Goal: Information Seeking & Learning: Learn about a topic

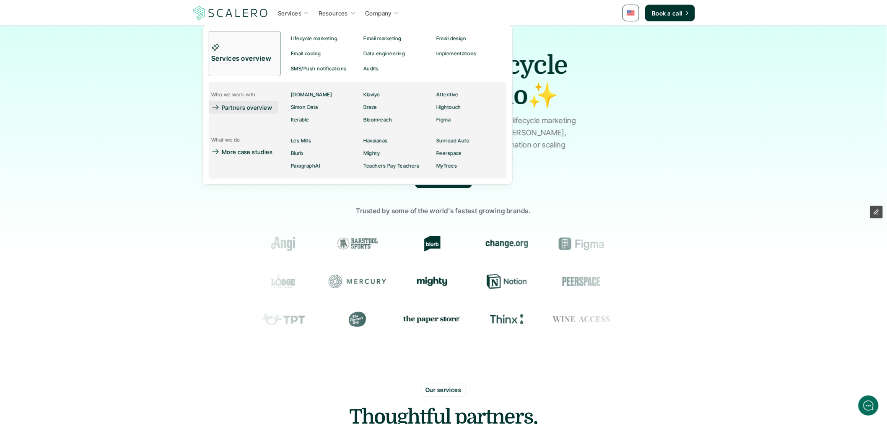
click at [244, 105] on p "Partners overview" at bounding box center [247, 107] width 50 height 9
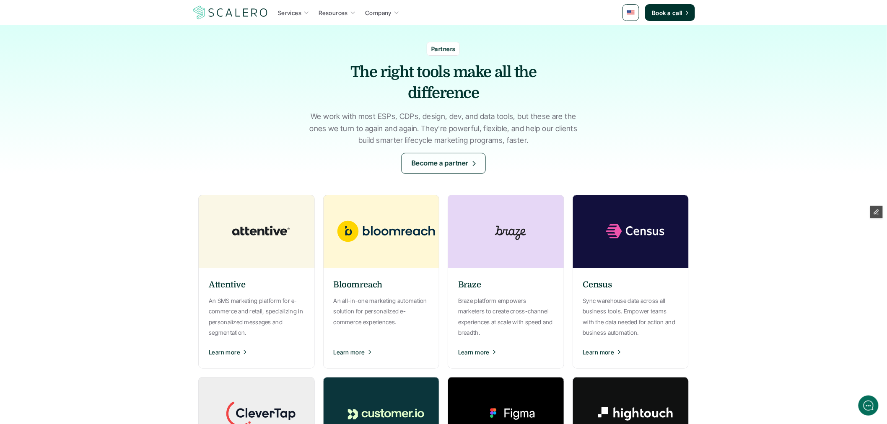
click at [235, 284] on h6 "Attentive" at bounding box center [227, 285] width 37 height 13
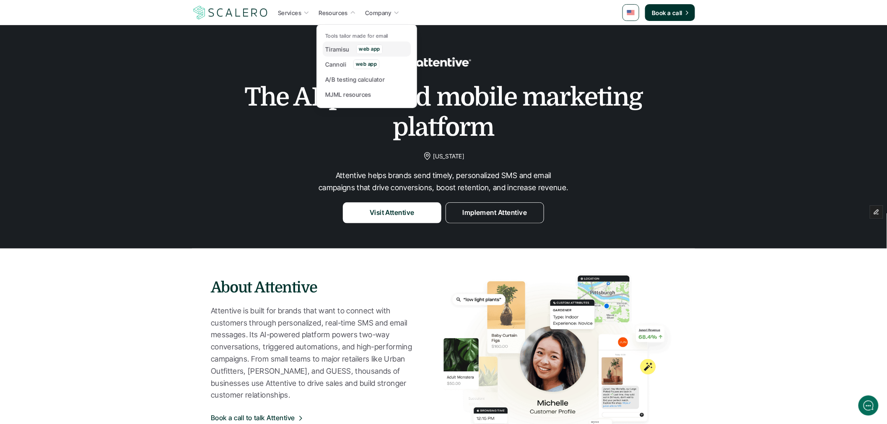
click at [332, 48] on p "Tiramisu" at bounding box center [337, 49] width 24 height 9
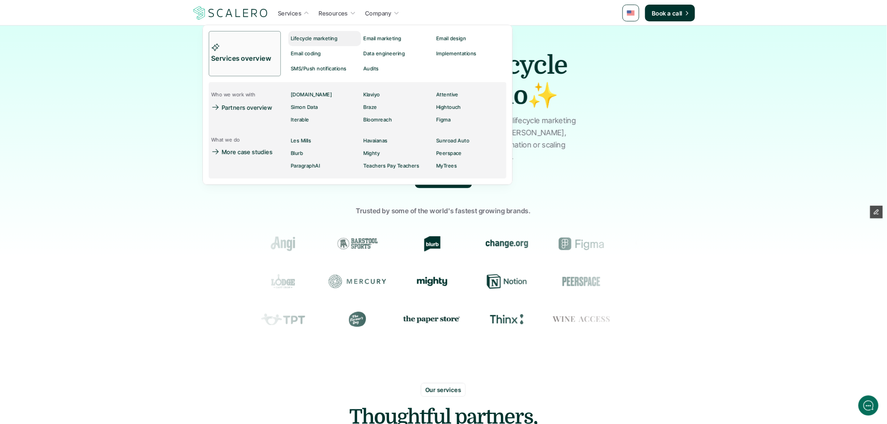
click at [311, 38] on p "Lifecycle marketing" at bounding box center [314, 39] width 47 height 6
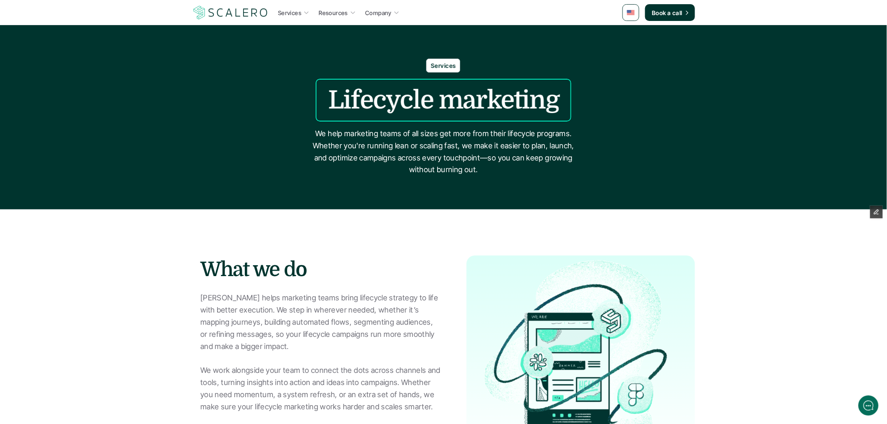
click at [442, 246] on div "What we do Scalero helps marketing teams bring lifecycle strategy to life with …" at bounding box center [443, 360] width 503 height 235
click at [437, 238] on section "What we do Scalero helps marketing teams bring lifecycle strategy to life with …" at bounding box center [443, 344] width 887 height 268
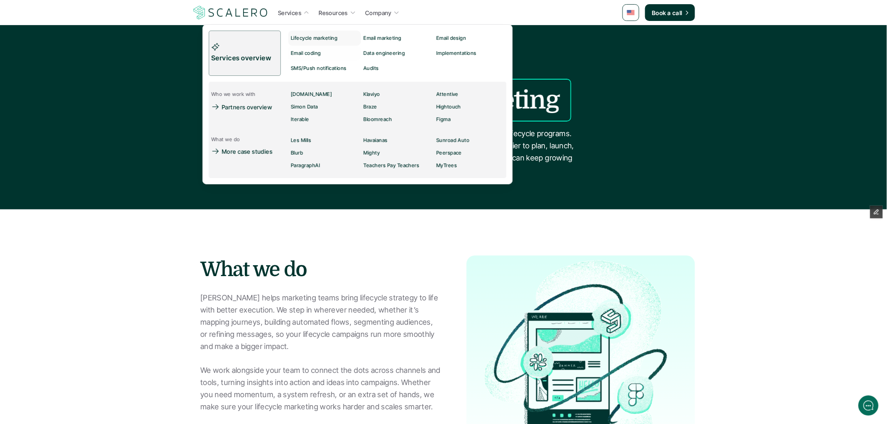
click at [270, 36] on link "Services overview" at bounding box center [245, 53] width 72 height 45
